Goal: Task Accomplishment & Management: Complete application form

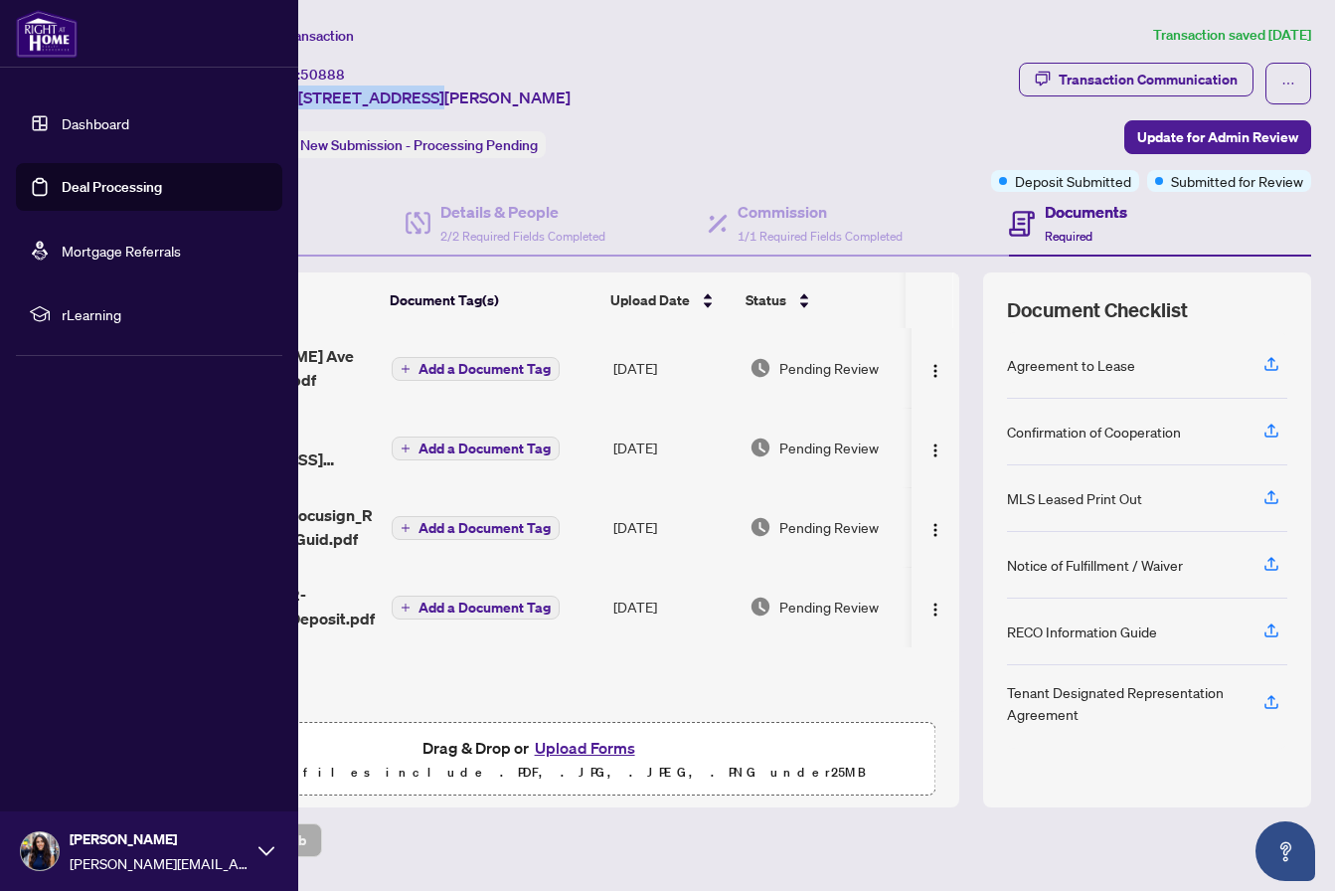
click at [62, 128] on link "Dashboard" at bounding box center [96, 123] width 68 height 18
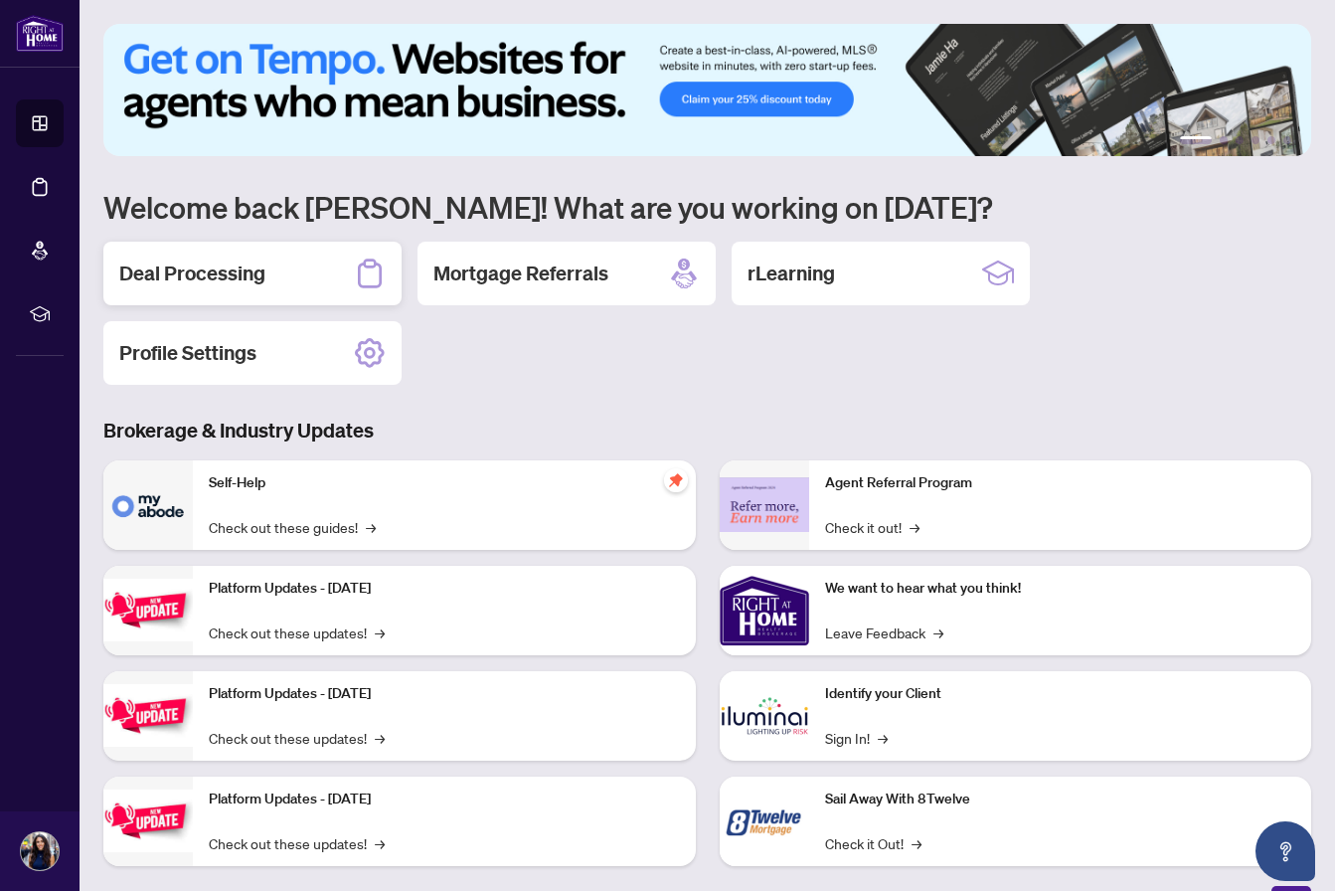
click at [172, 278] on h2 "Deal Processing" at bounding box center [192, 273] width 146 height 28
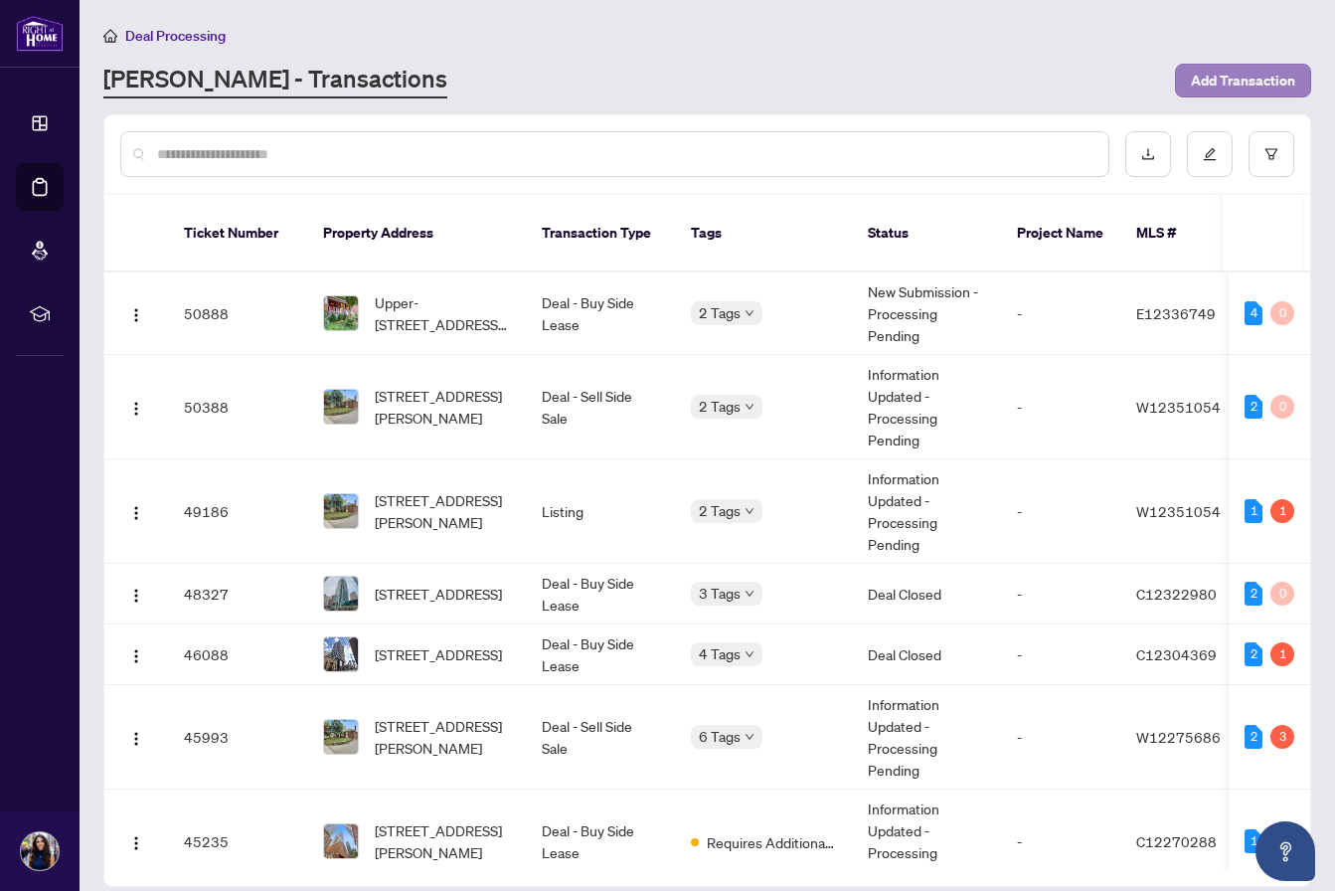
click at [1259, 80] on span "Add Transaction" at bounding box center [1243, 81] width 104 height 32
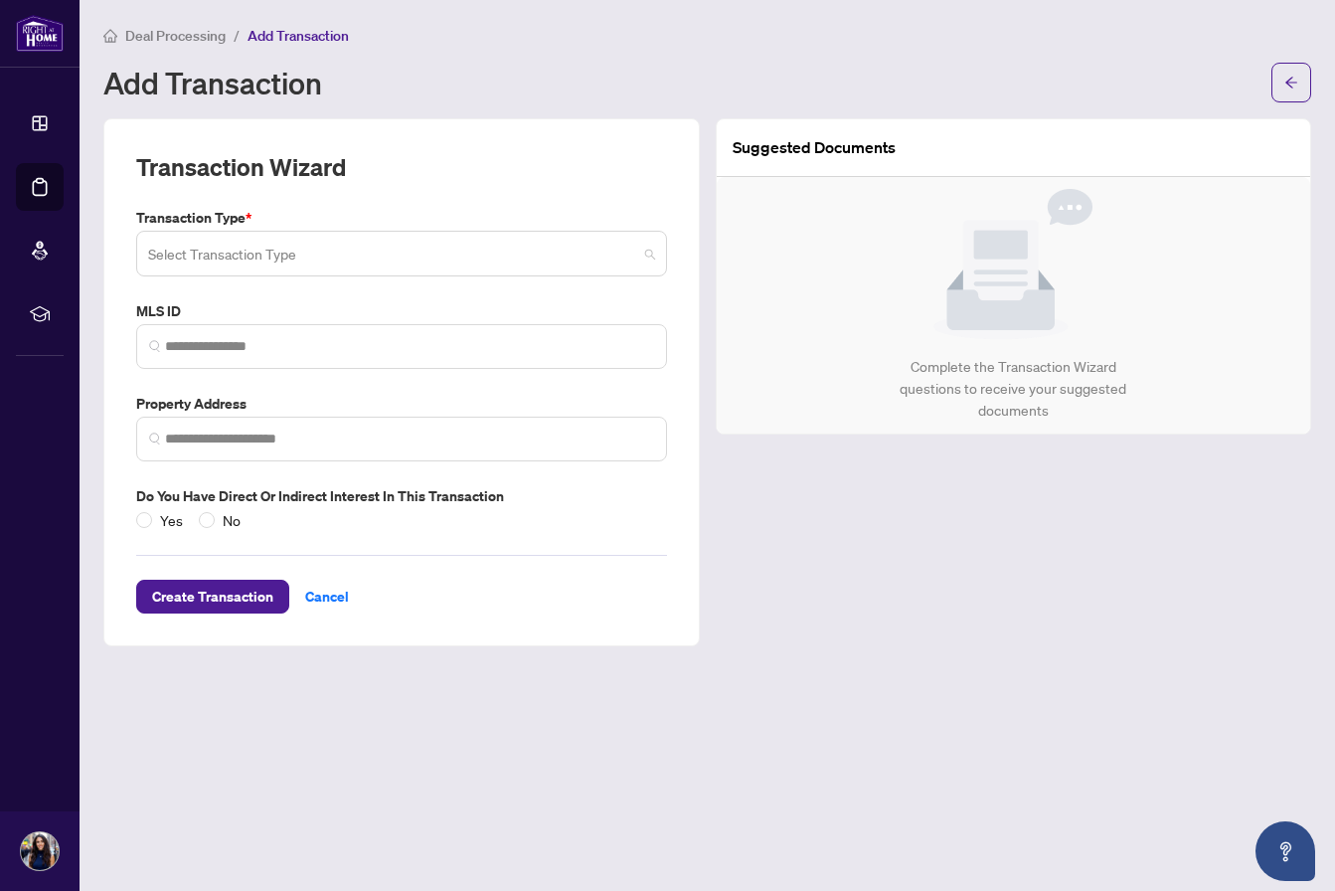
click at [259, 262] on input "search" at bounding box center [392, 257] width 489 height 44
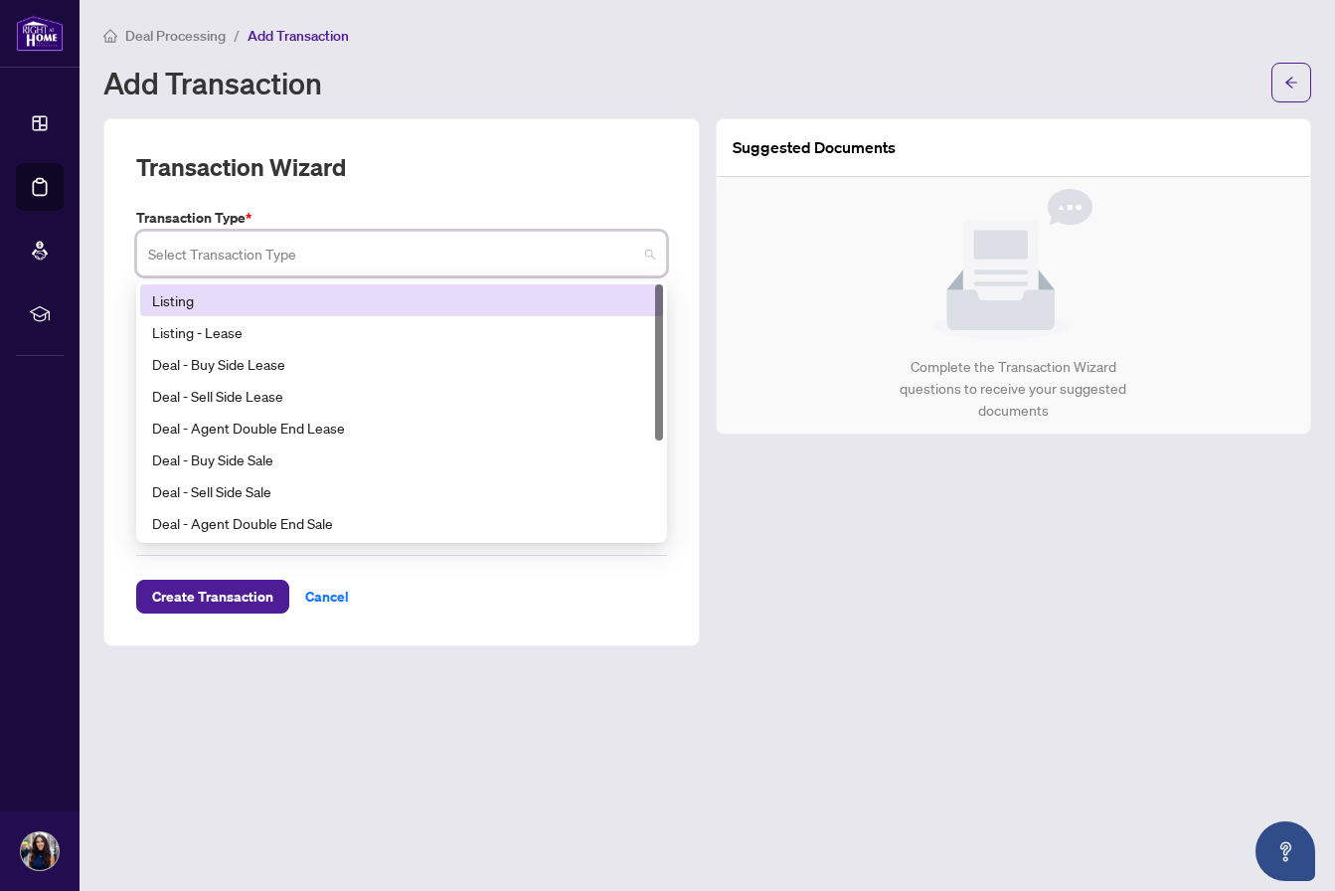
click at [212, 289] on div "Listing" at bounding box center [401, 300] width 499 height 22
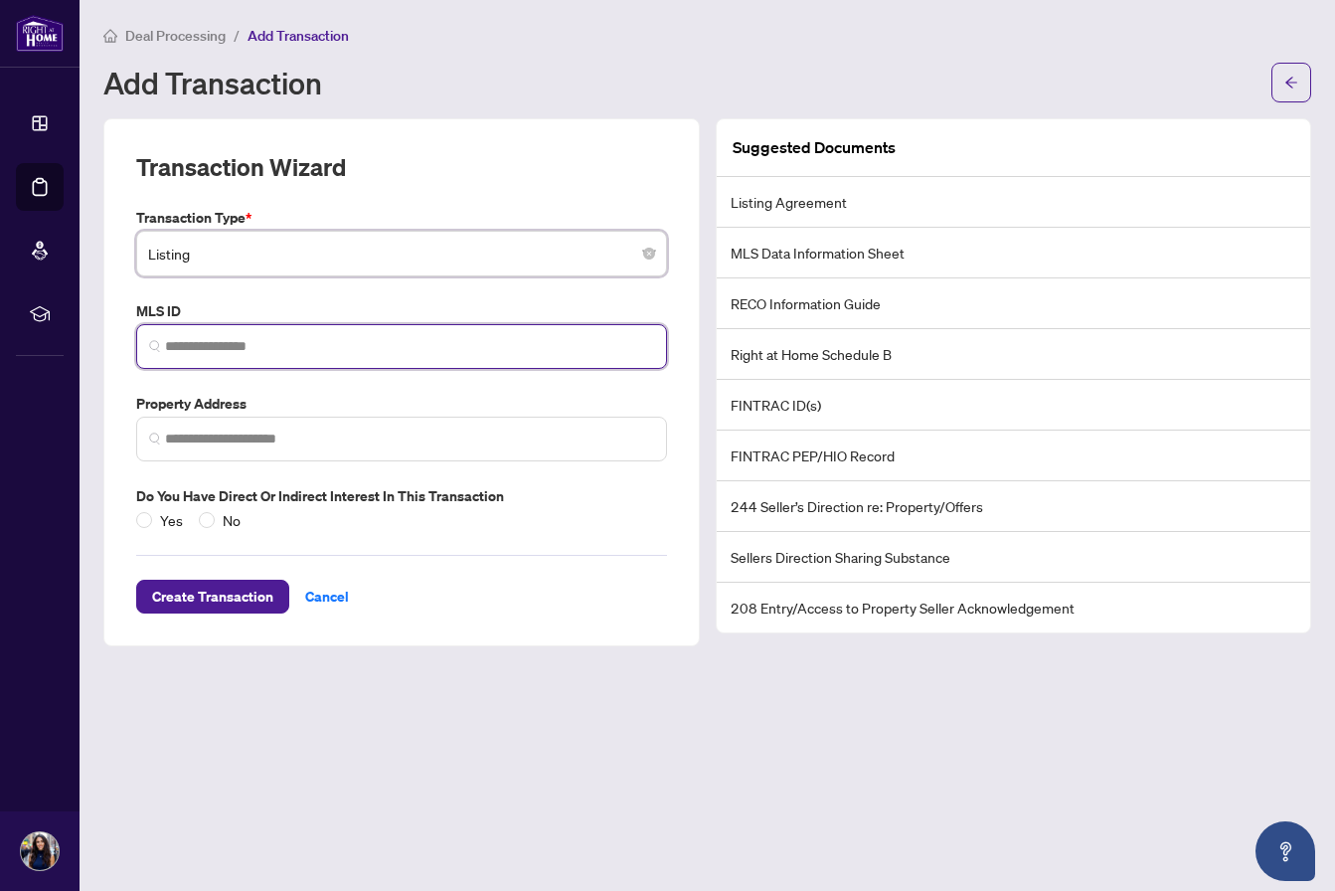
click at [227, 336] on input "search" at bounding box center [409, 346] width 489 height 21
paste input "*********"
type input "*********"
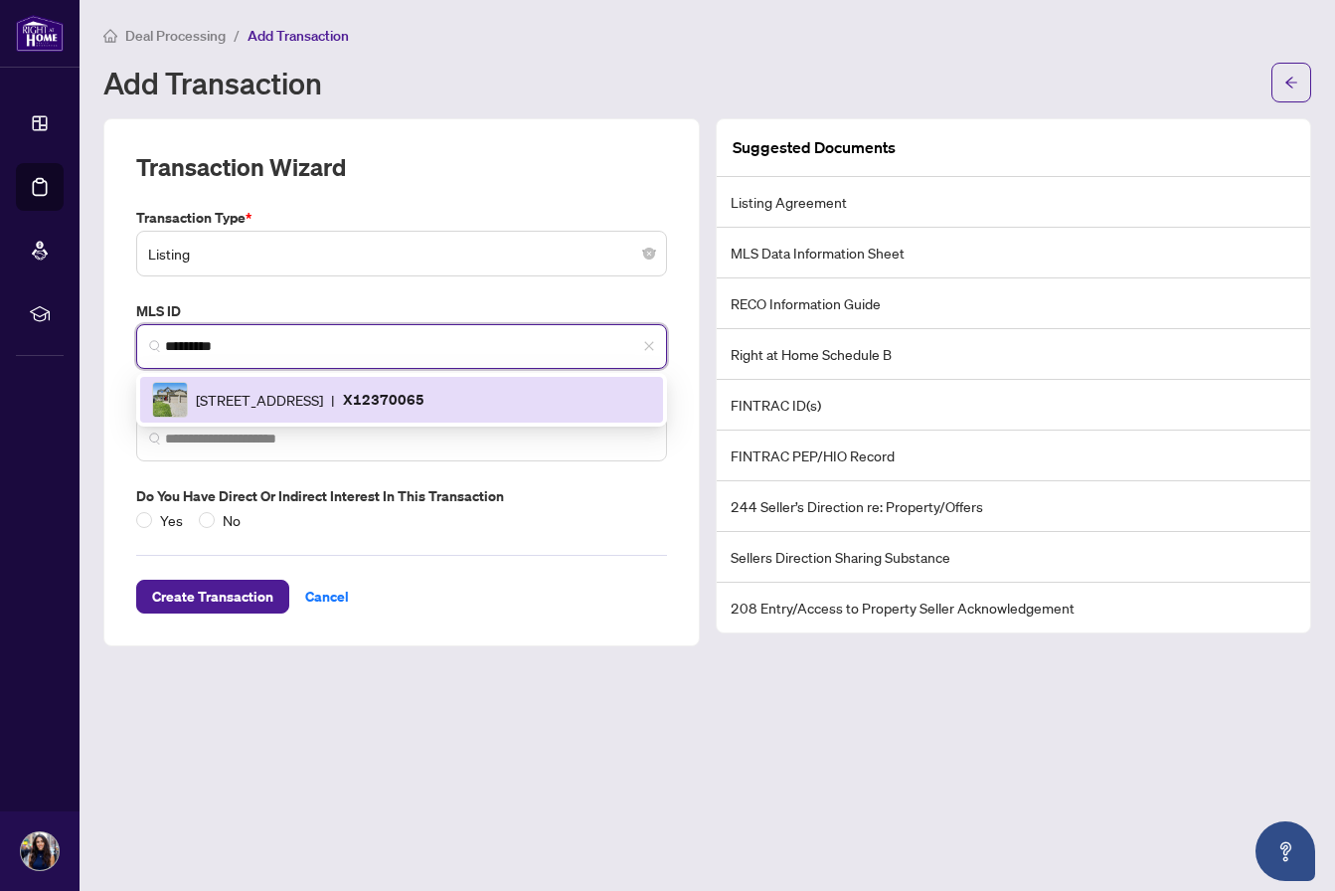
click at [321, 396] on span "[STREET_ADDRESS]" at bounding box center [259, 400] width 127 height 22
type input "**********"
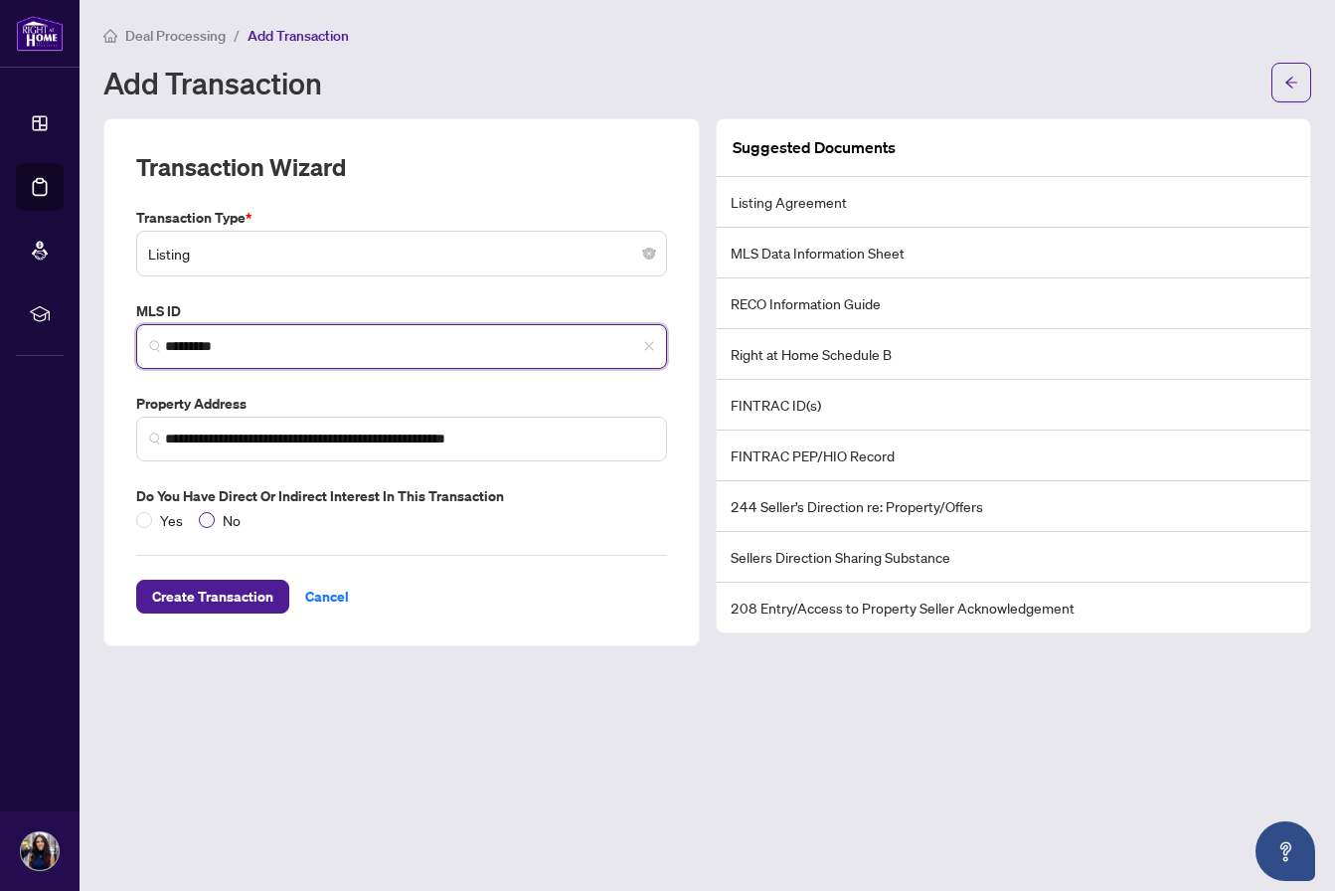
type input "*********"
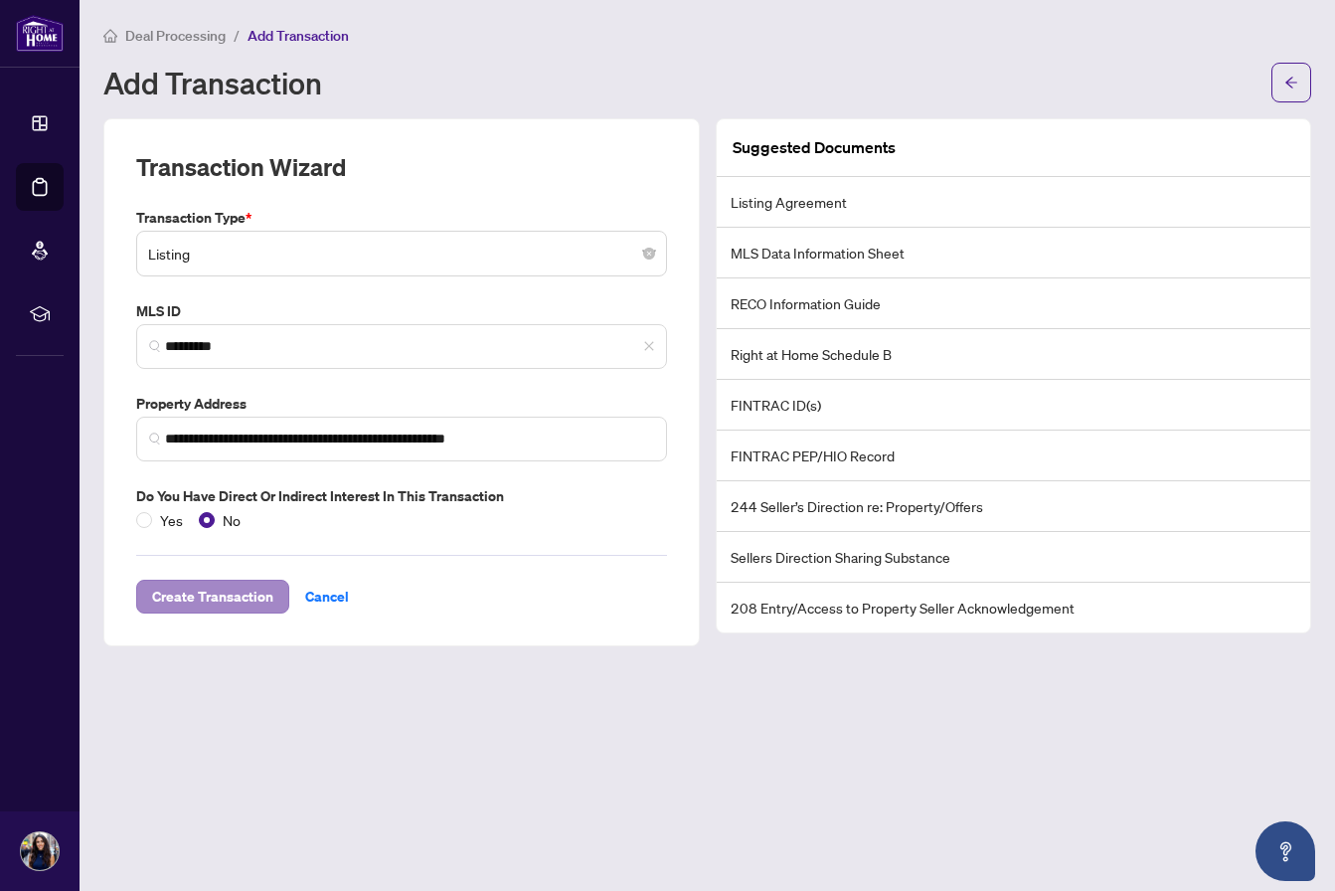
click at [213, 590] on span "Create Transaction" at bounding box center [212, 597] width 121 height 32
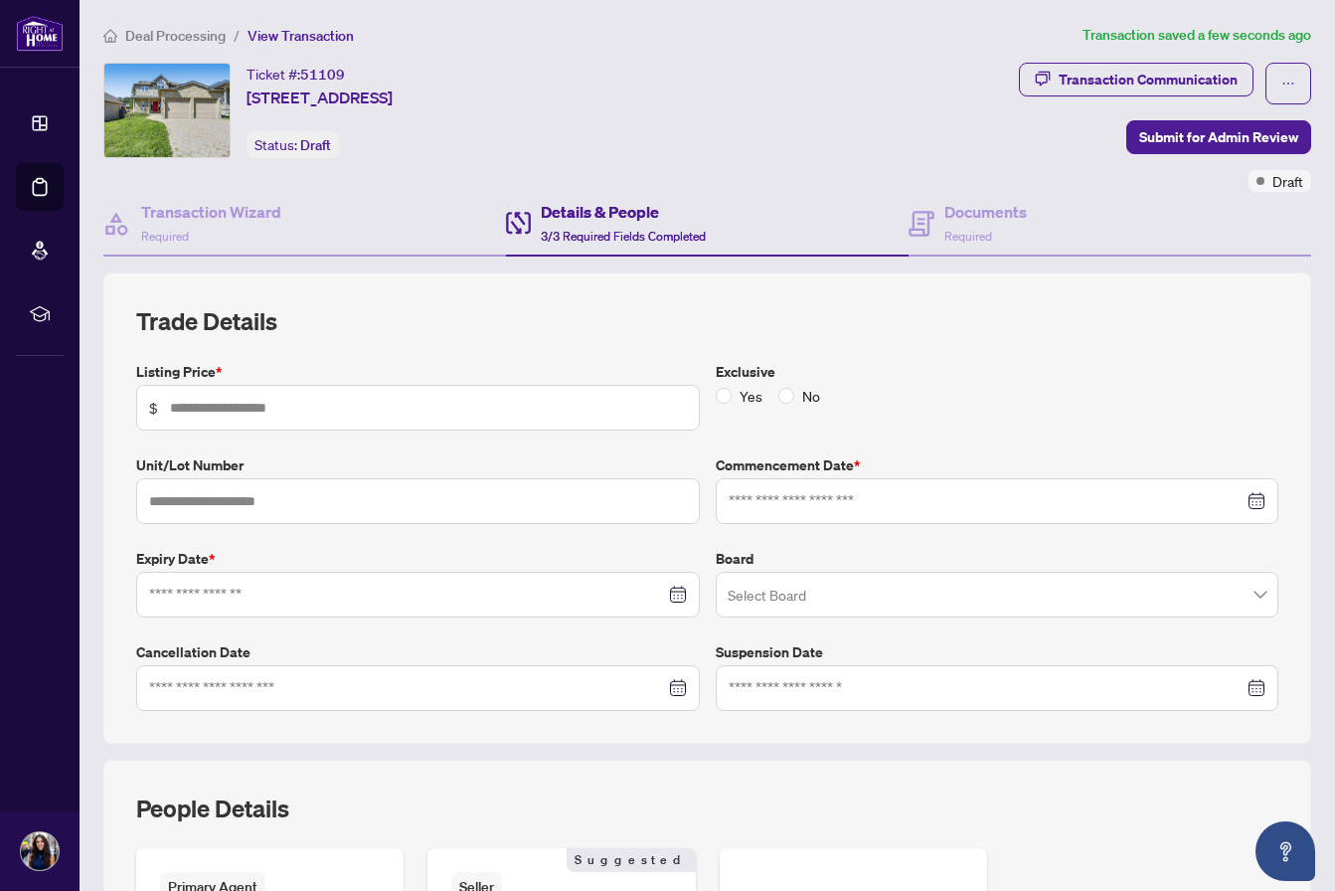
type input "*******"
type input "**********"
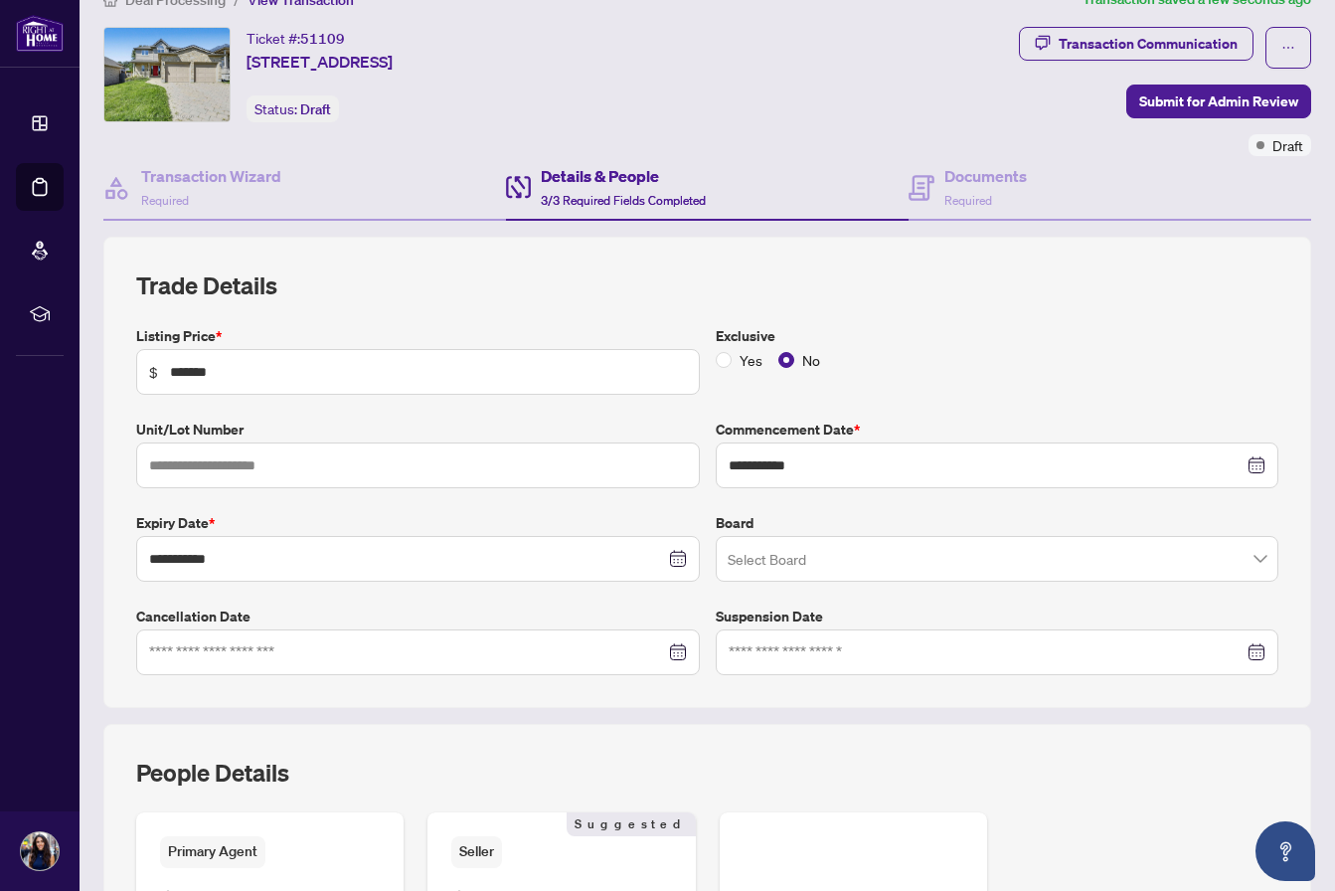
scroll to position [44, 0]
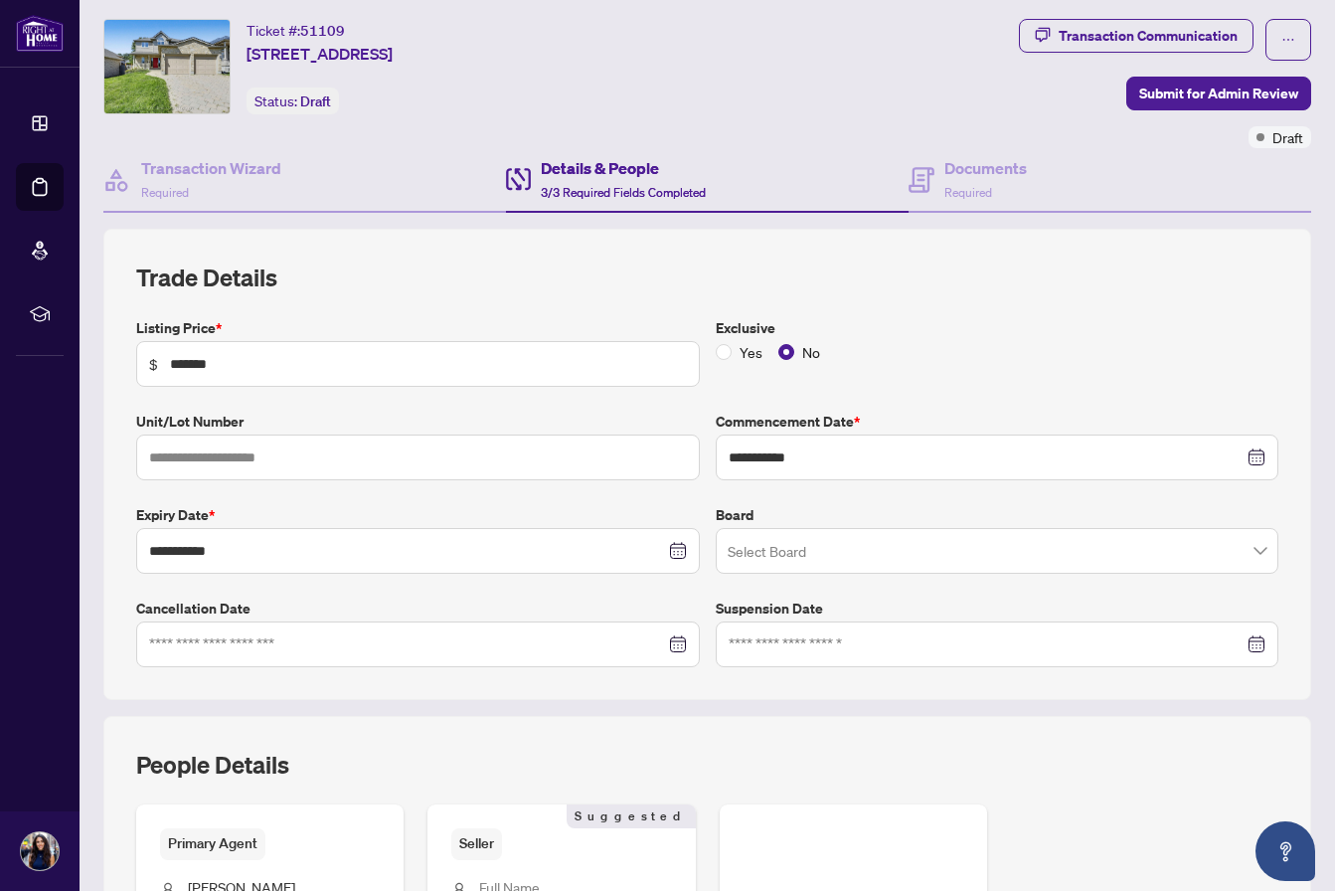
click at [906, 558] on input "search" at bounding box center [989, 554] width 522 height 44
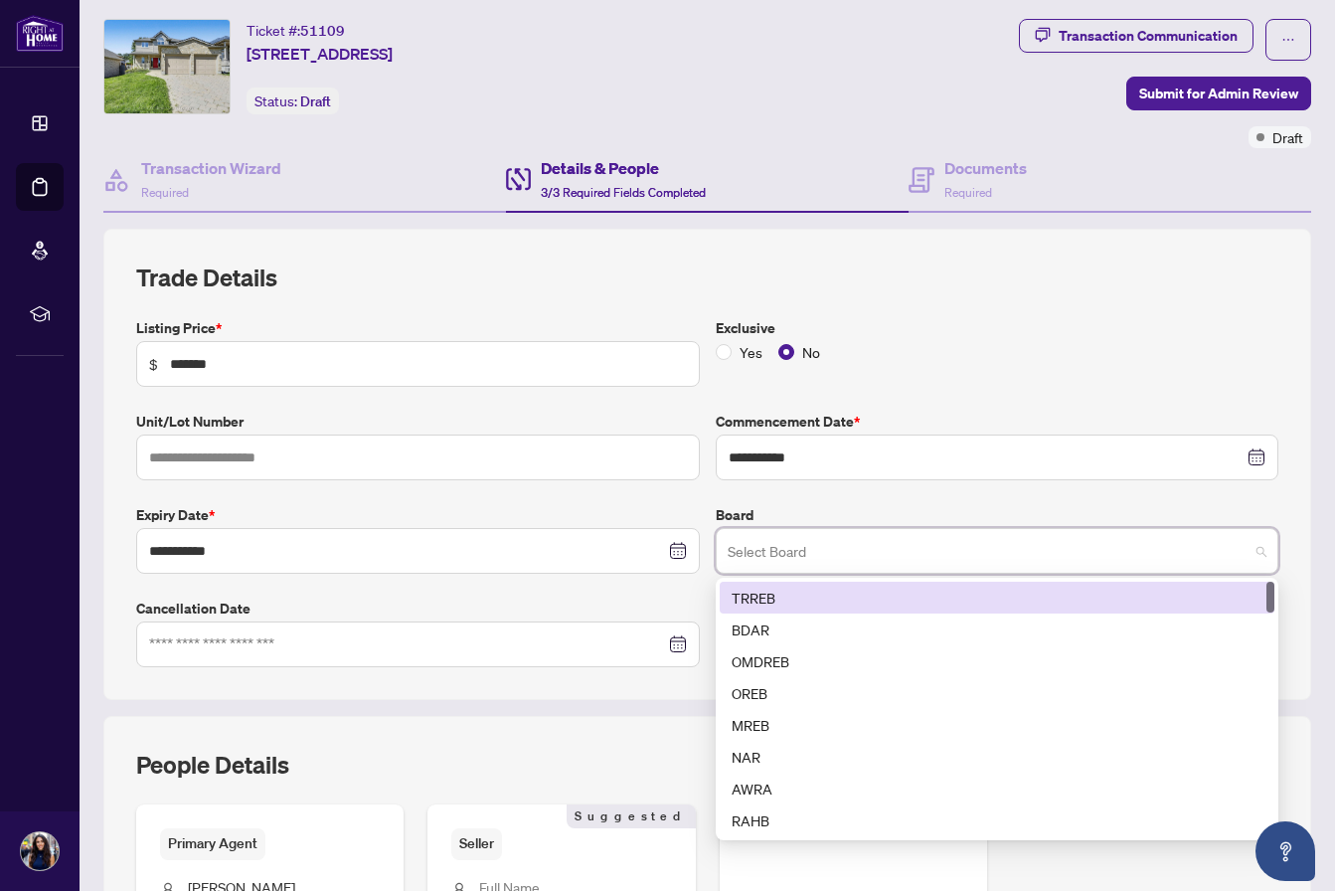
click at [851, 595] on div "TRREB" at bounding box center [998, 598] width 532 height 22
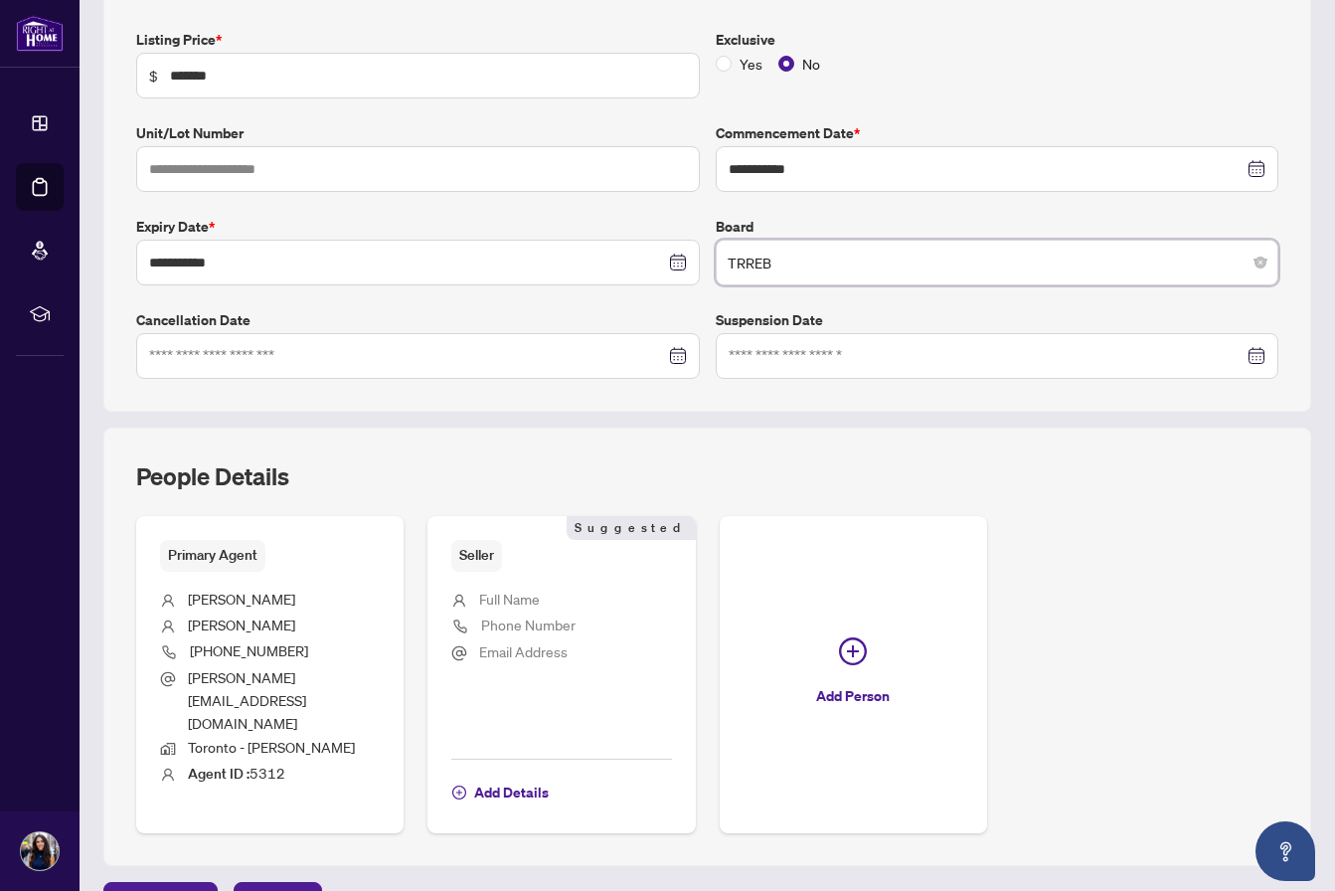
scroll to position [331, 0]
click at [287, 884] on span "Next Tab" at bounding box center [278, 900] width 57 height 32
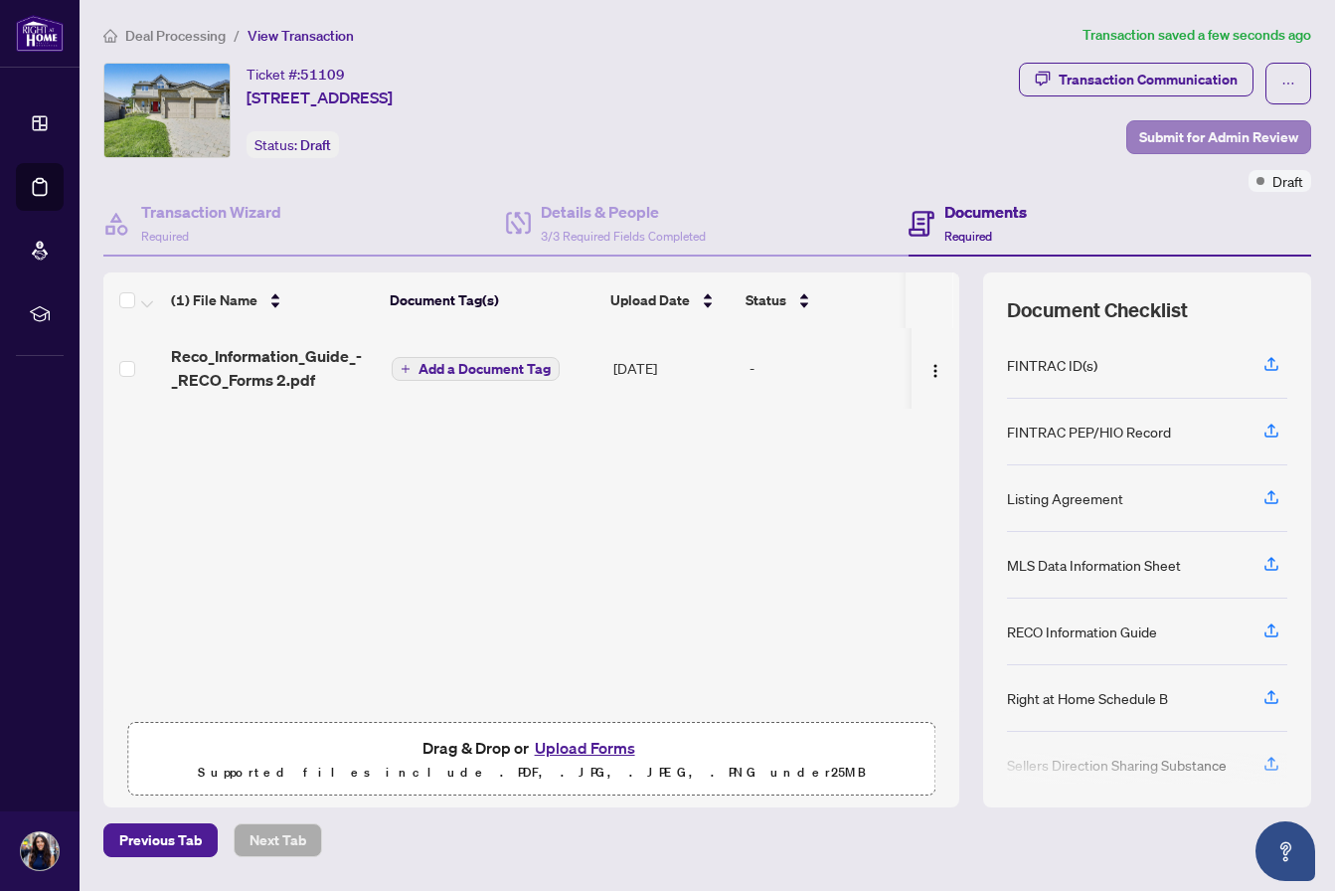
click at [1228, 141] on span "Submit for Admin Review" at bounding box center [1218, 137] width 159 height 32
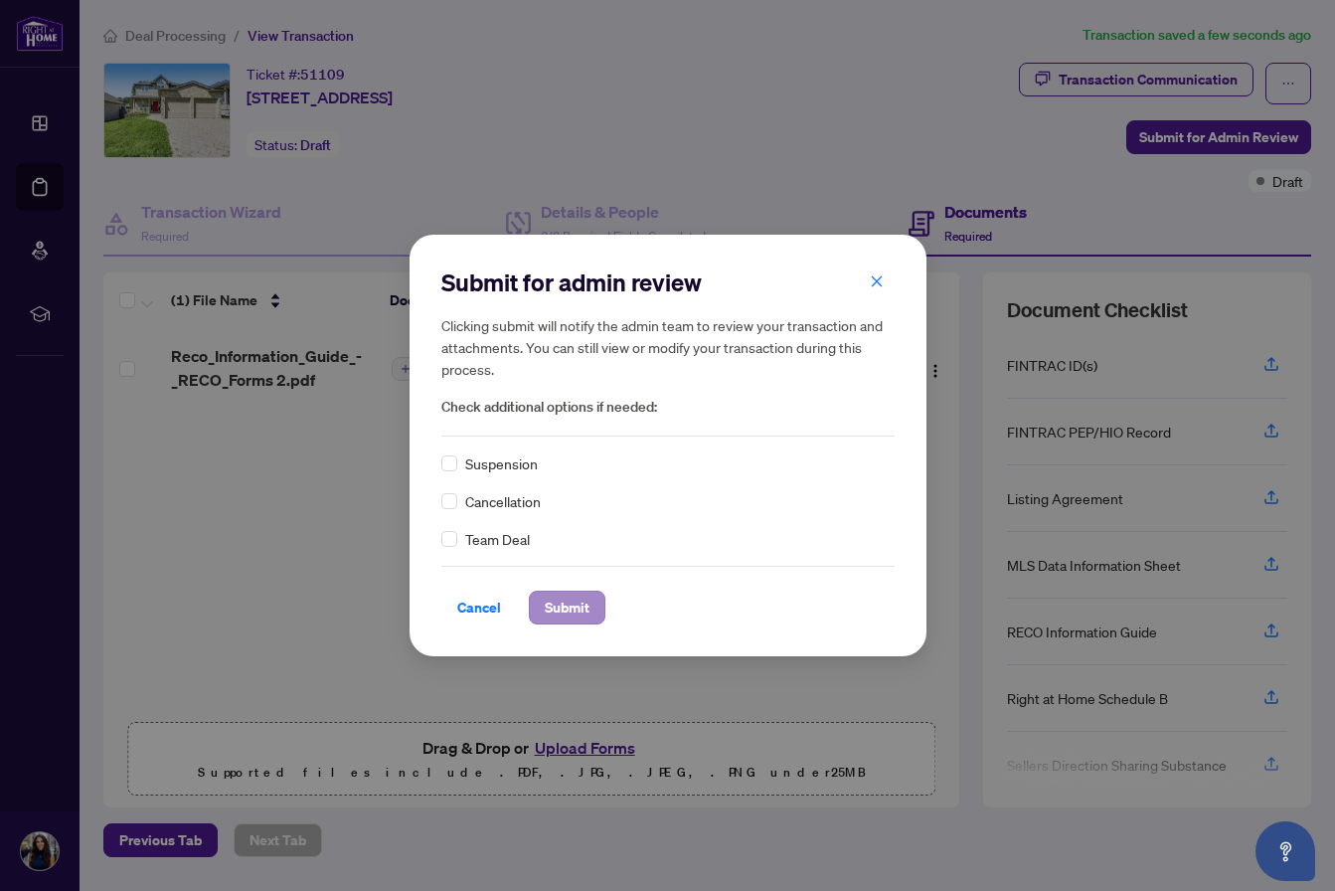
click at [569, 610] on span "Submit" at bounding box center [567, 607] width 45 height 32
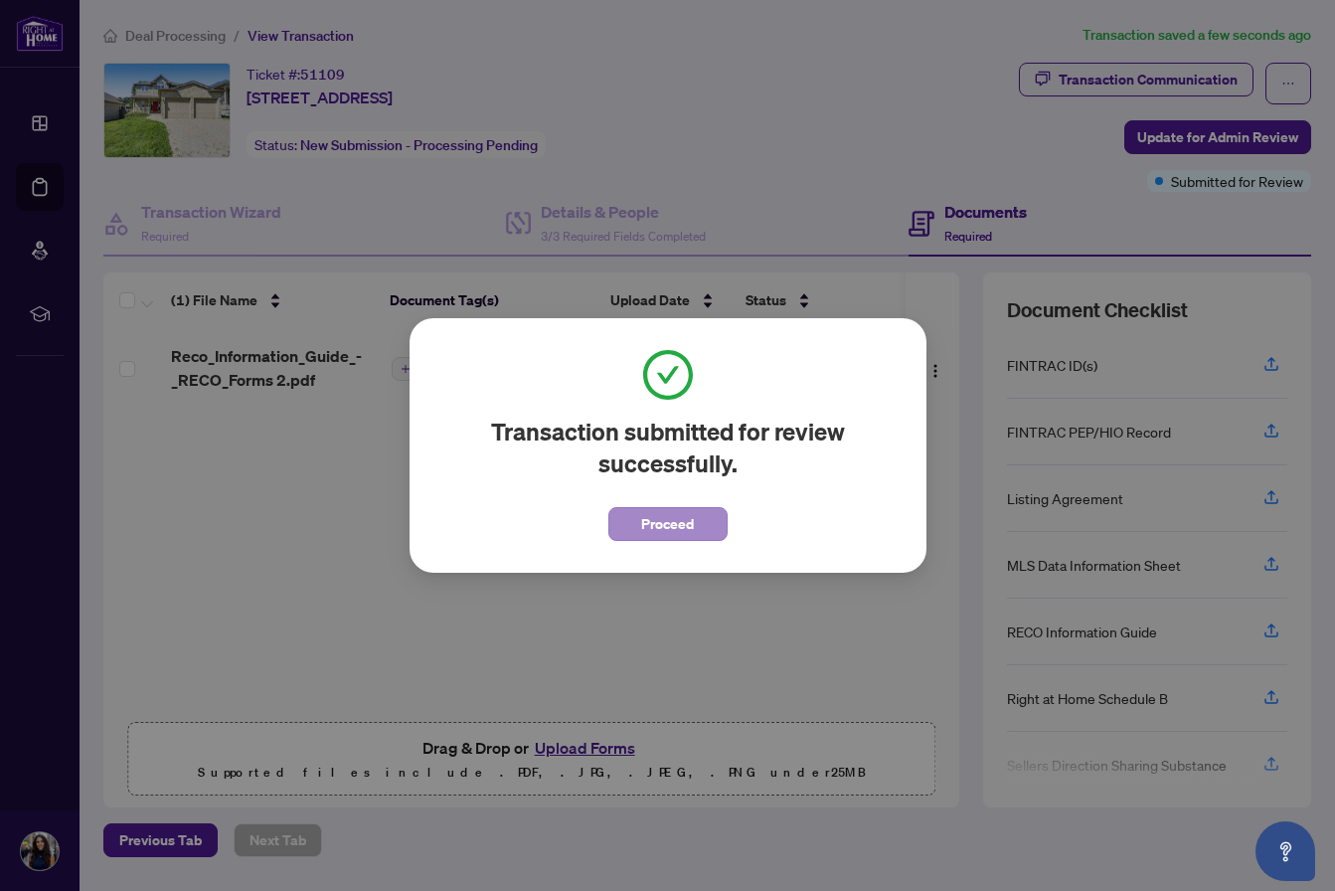
click at [671, 531] on span "Proceed" at bounding box center [667, 524] width 53 height 32
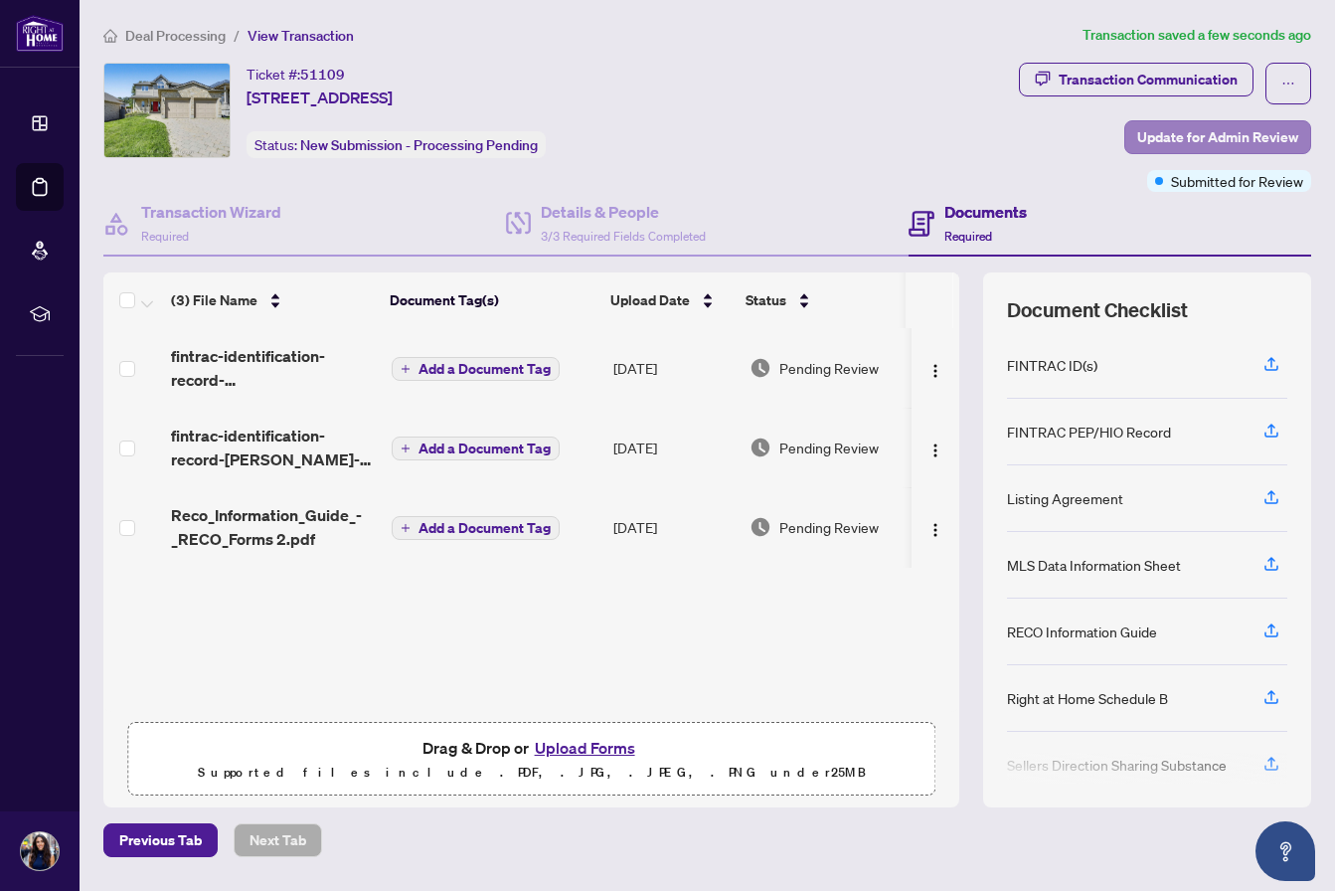
click at [1215, 140] on span "Update for Admin Review" at bounding box center [1217, 137] width 161 height 32
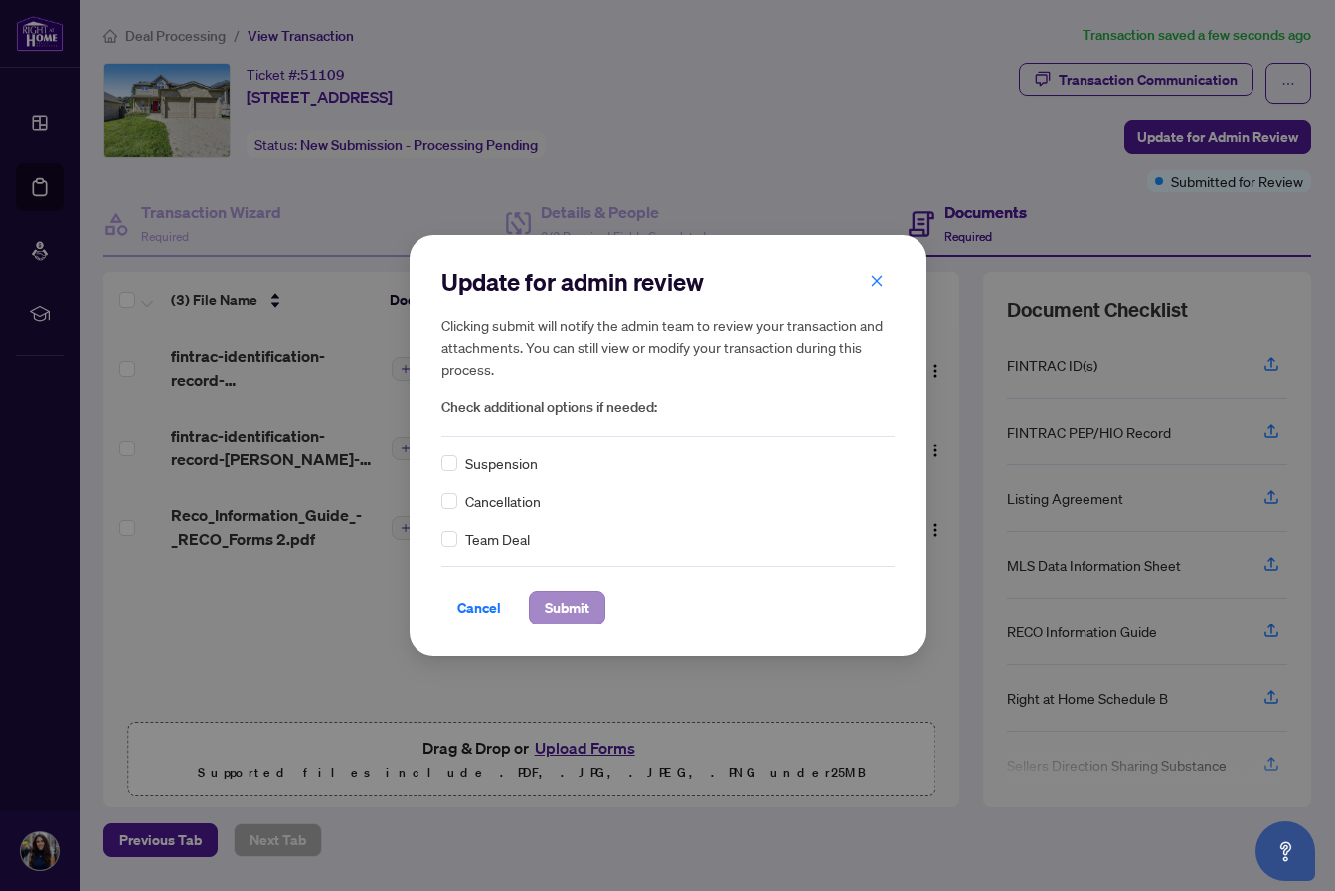
click at [578, 603] on span "Submit" at bounding box center [567, 607] width 45 height 32
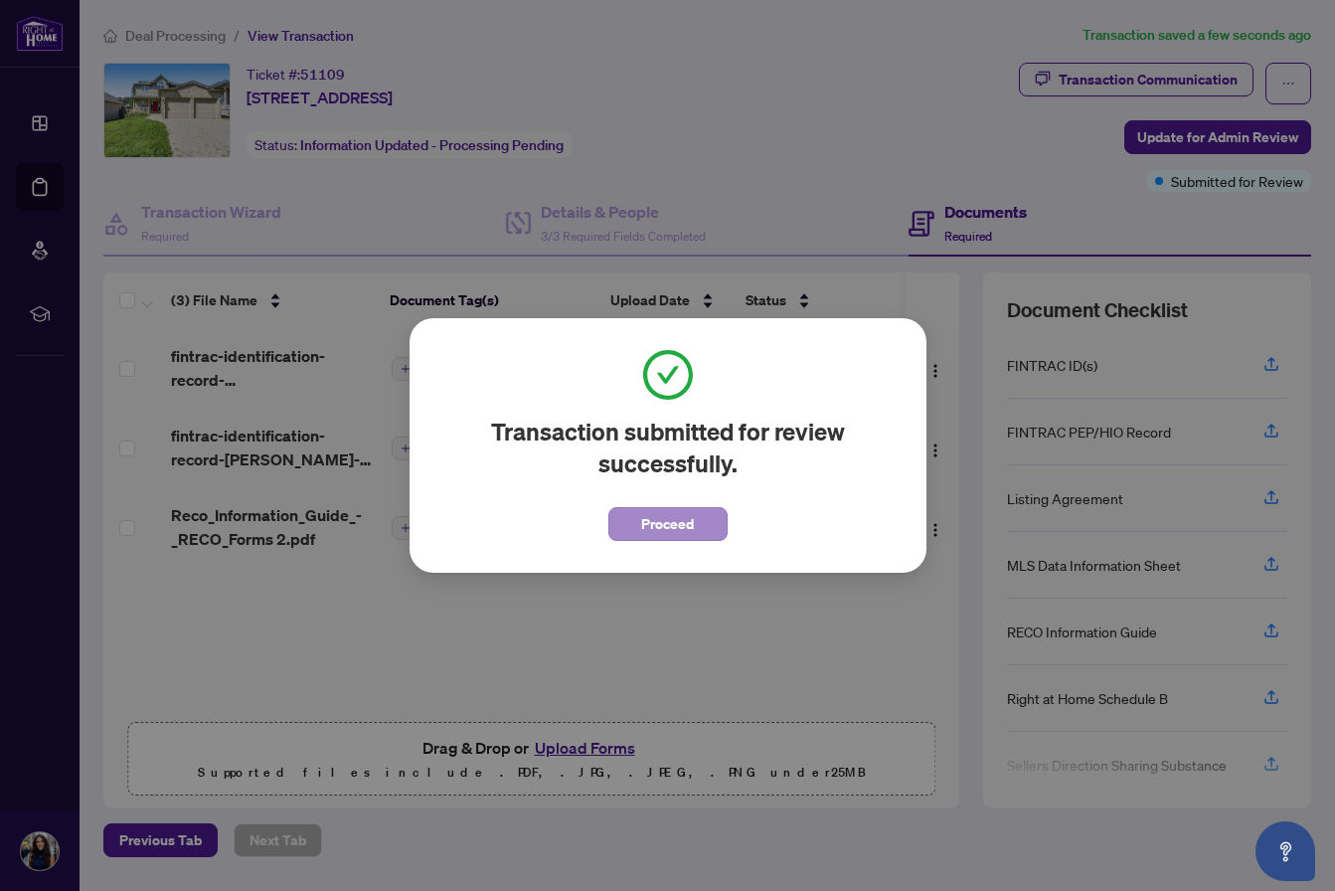
click at [676, 527] on span "Proceed" at bounding box center [667, 524] width 53 height 32
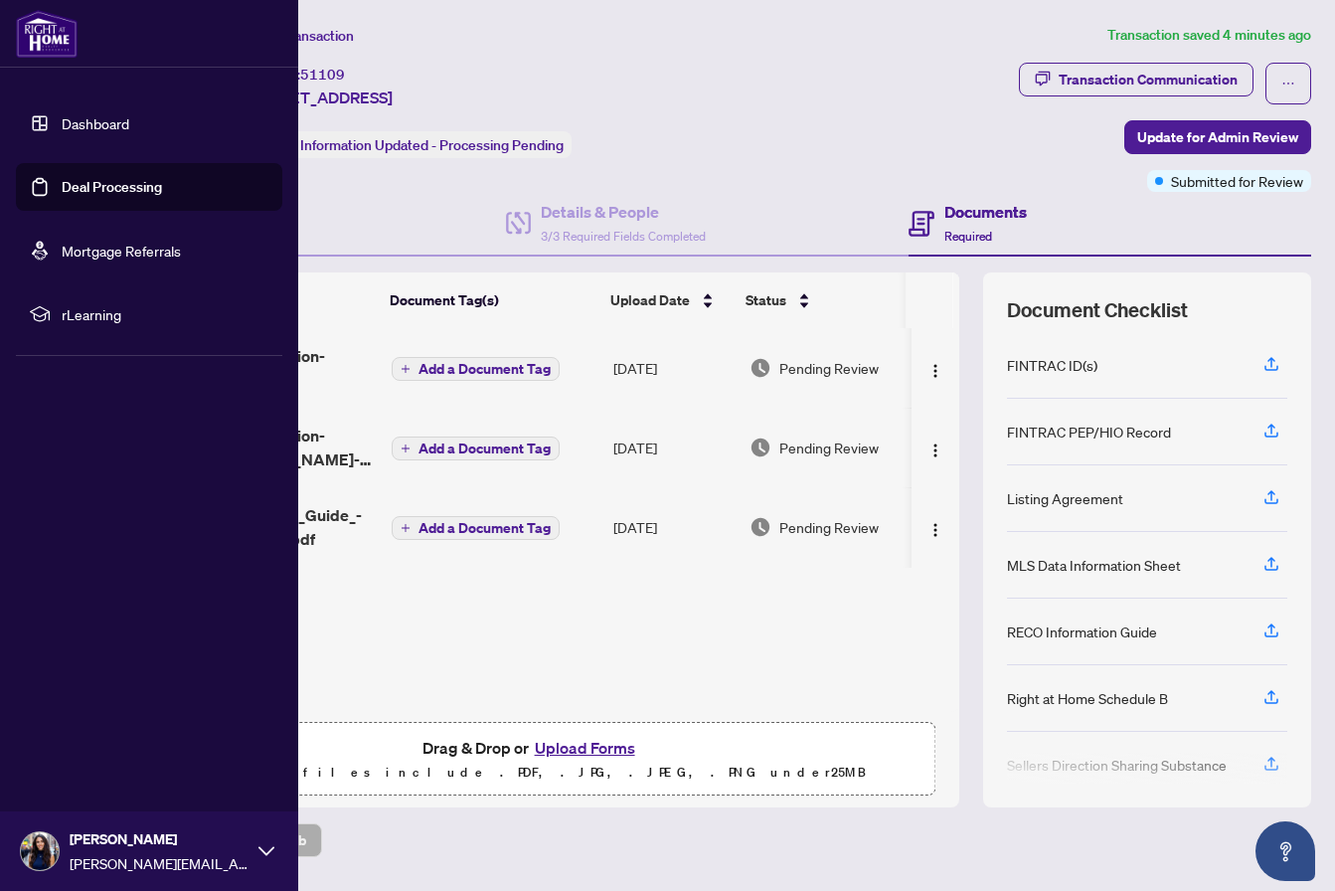
click at [77, 125] on link "Dashboard" at bounding box center [96, 123] width 68 height 18
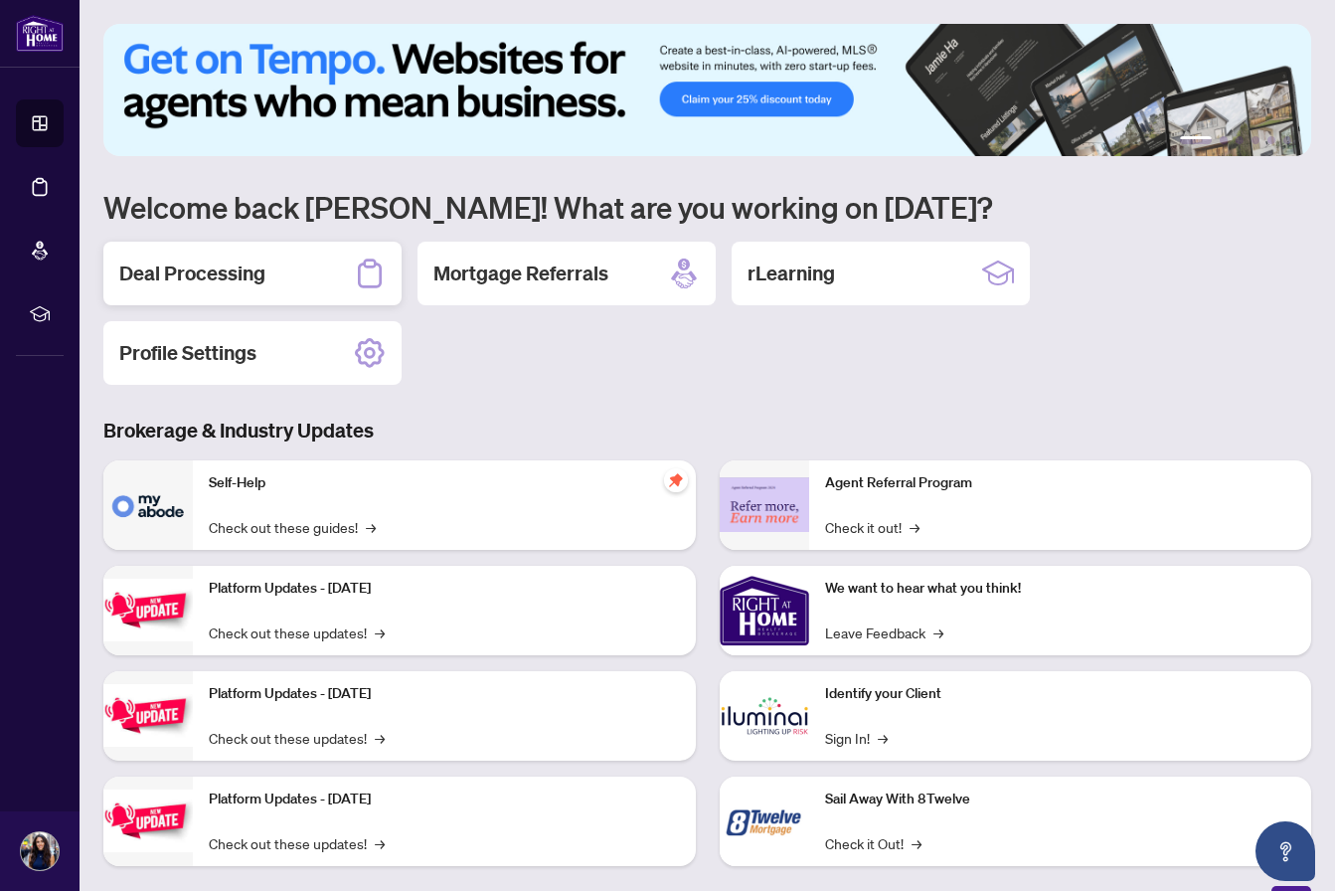
click at [274, 275] on div "Deal Processing" at bounding box center [252, 274] width 298 height 64
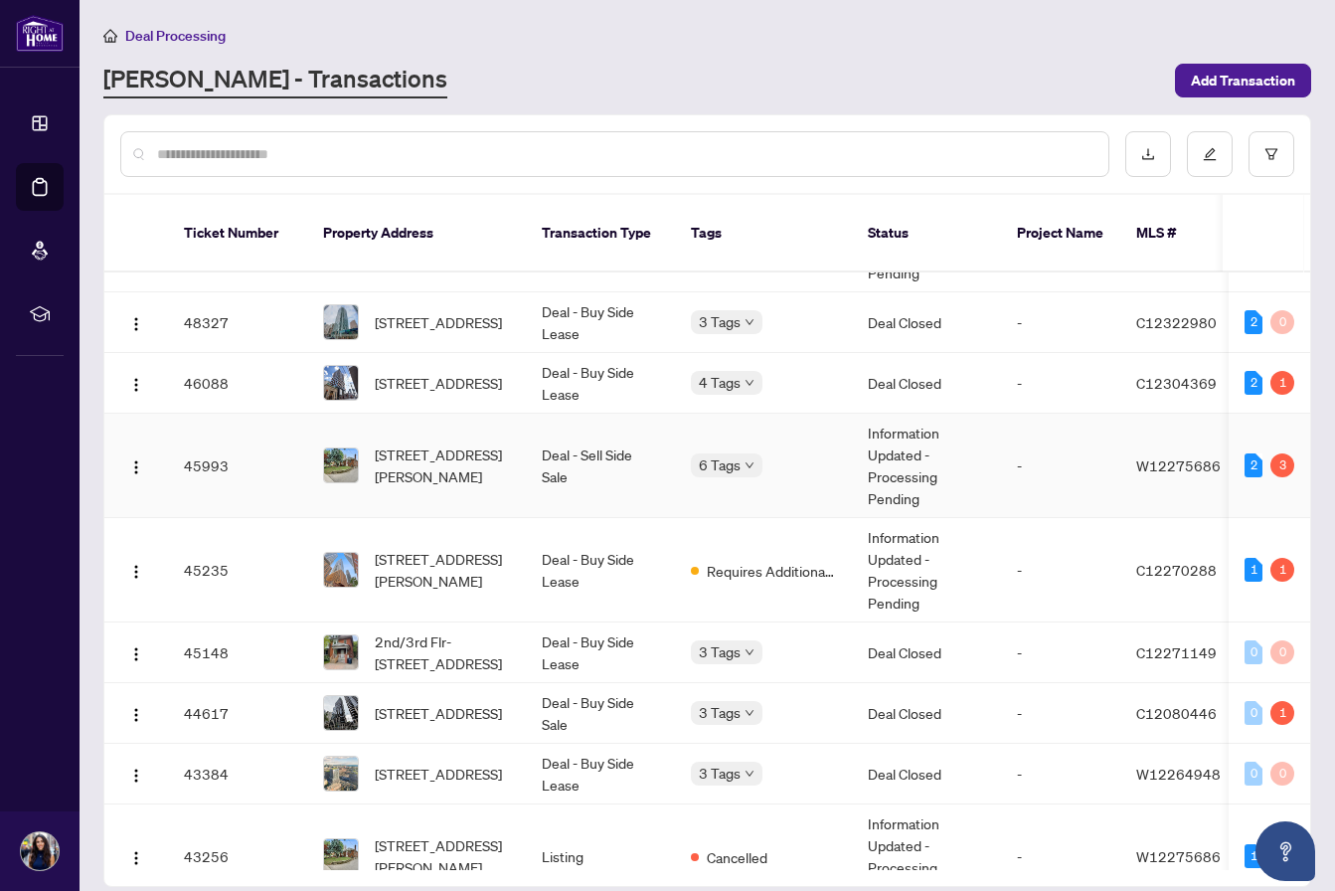
scroll to position [384, 0]
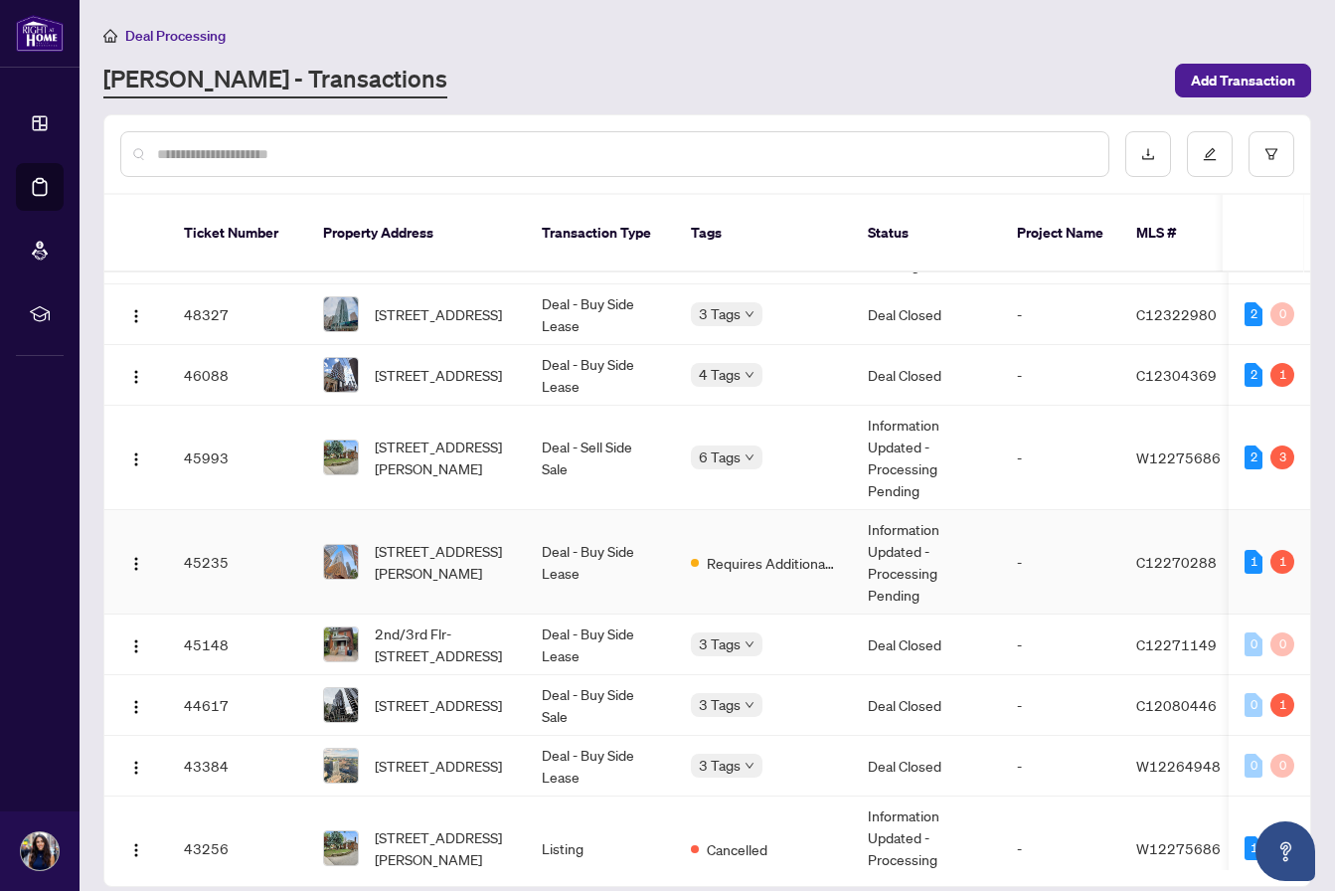
click at [728, 559] on td "Requires Additional Docs" at bounding box center [763, 562] width 177 height 104
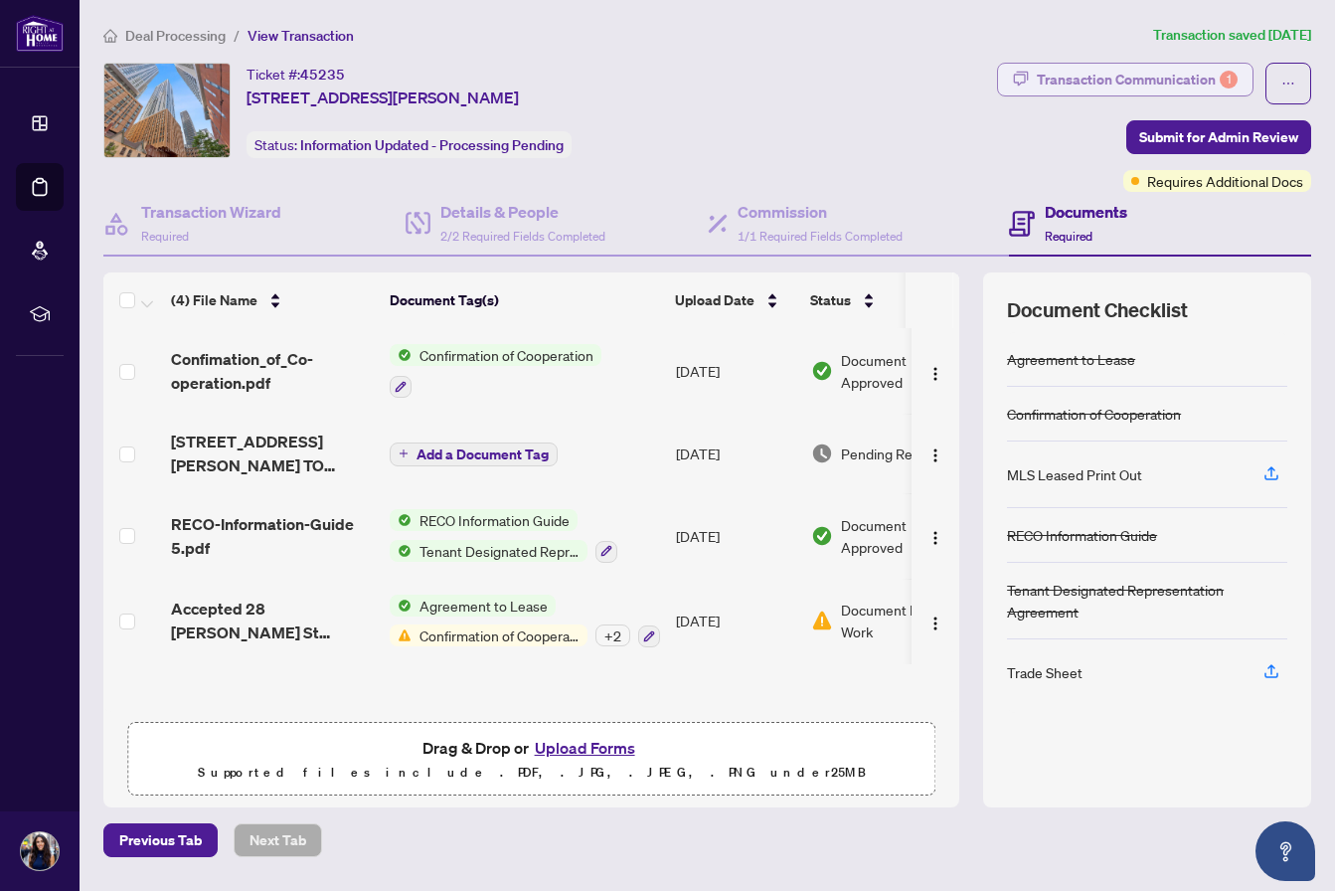
click at [1128, 90] on div "Transaction Communication 1" at bounding box center [1137, 80] width 201 height 32
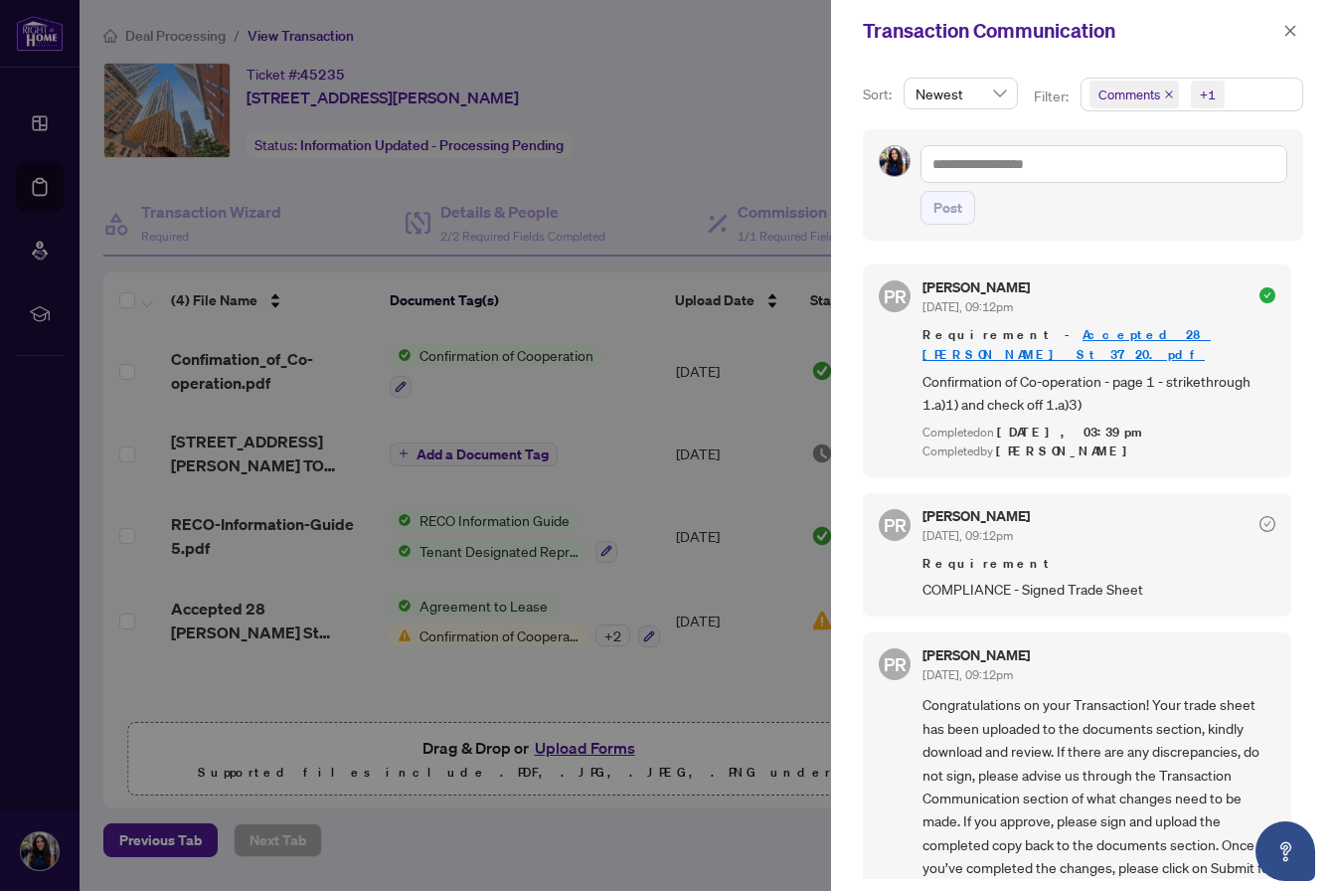
click at [750, 144] on div at bounding box center [667, 445] width 1335 height 891
click at [1291, 33] on icon "close" at bounding box center [1290, 30] width 11 height 11
